Goal: Find specific page/section: Find specific page/section

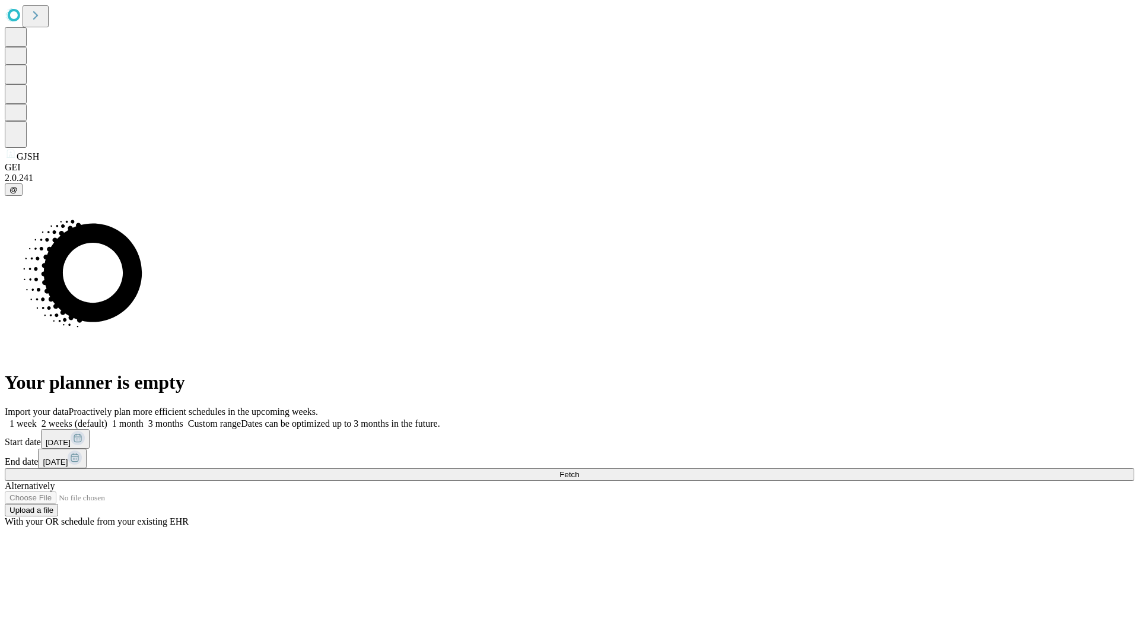
click at [579, 470] on span "Fetch" at bounding box center [569, 474] width 20 height 9
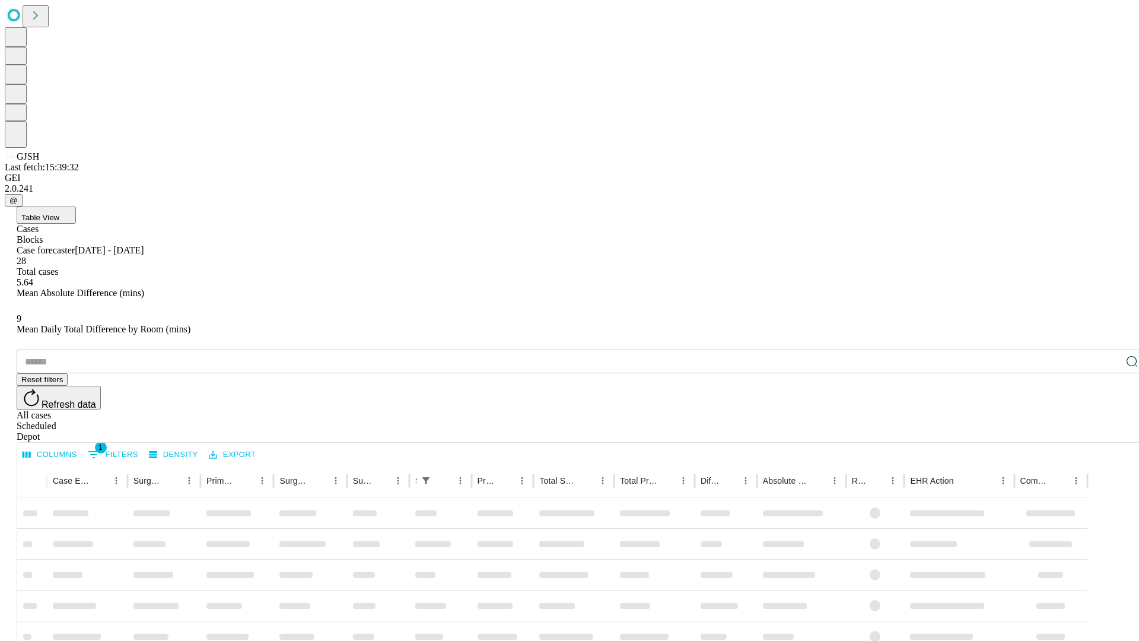
click at [1108, 431] on div "Depot" at bounding box center [581, 436] width 1129 height 11
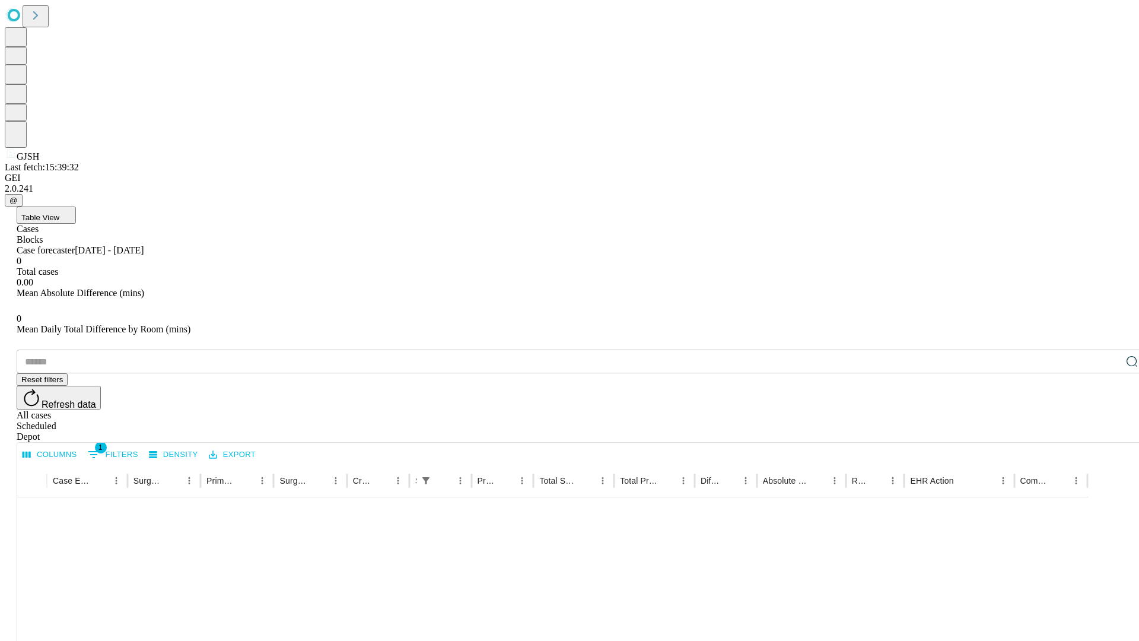
click at [1011, 410] on div "All cases" at bounding box center [581, 415] width 1129 height 11
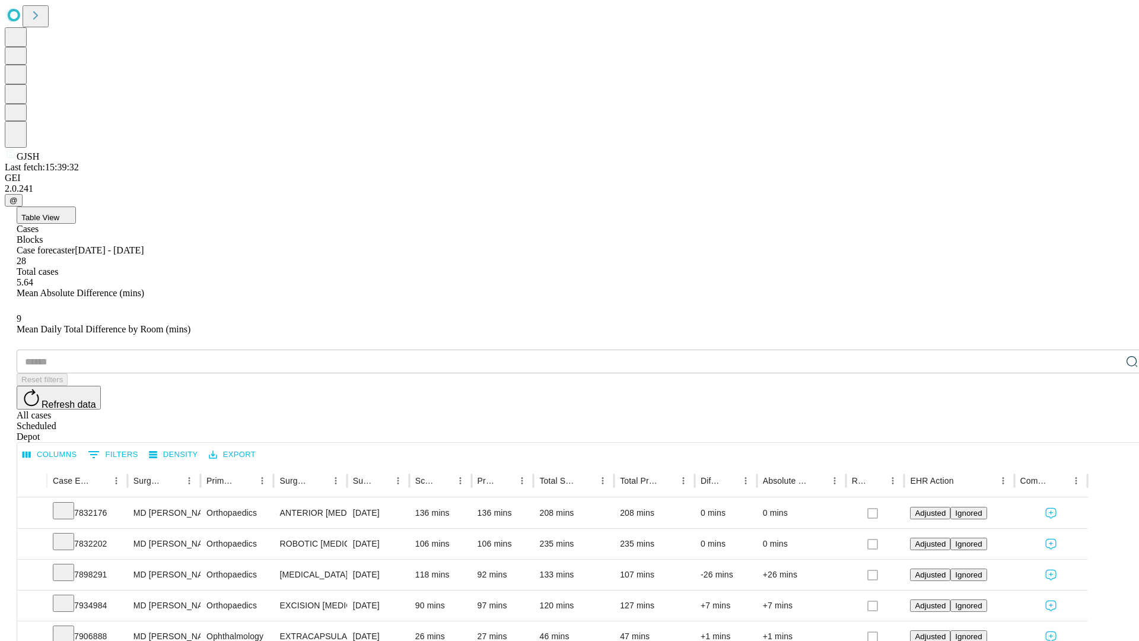
type input "*******"
